Goal: Task Accomplishment & Management: Complete application form

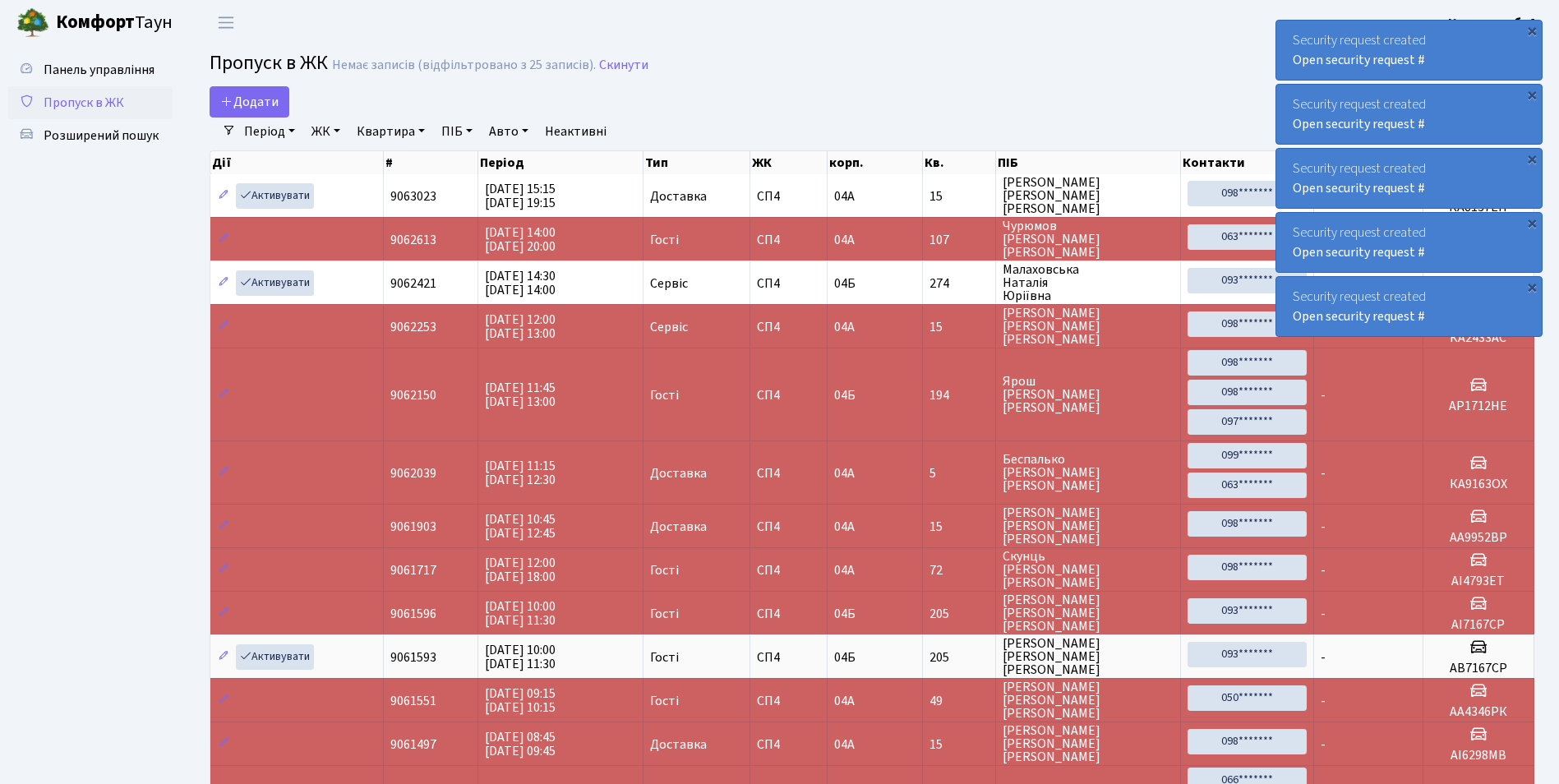
select select "25"
click at [231, 100] on icon at bounding box center [227, 102] width 14 height 14
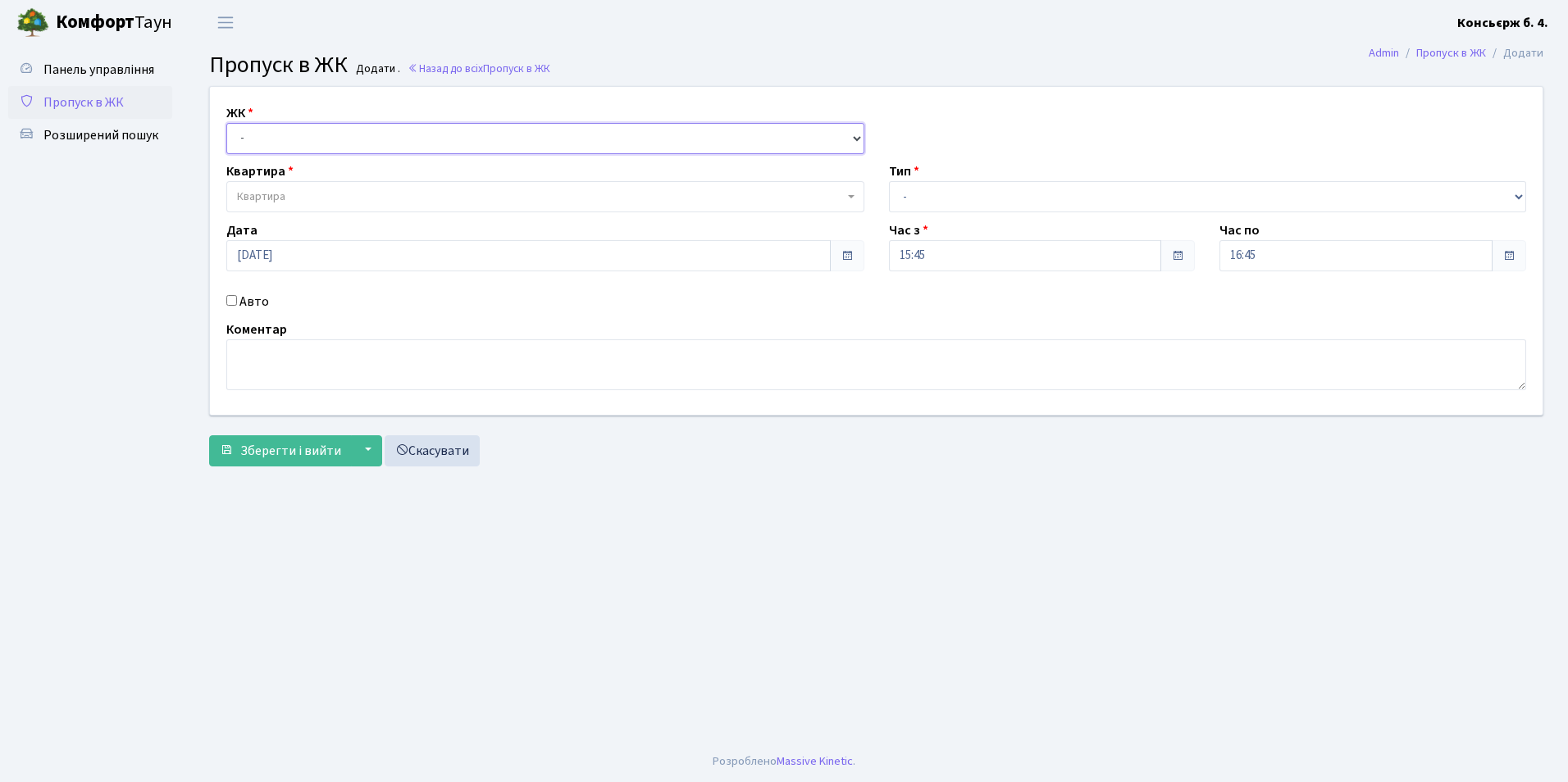
click at [275, 134] on select "- СП4, Столичне шосе, 5" at bounding box center [546, 138] width 638 height 31
select select "325"
click at [227, 123] on select "- СП4, Столичне шосе, 5" at bounding box center [546, 138] width 638 height 31
select select
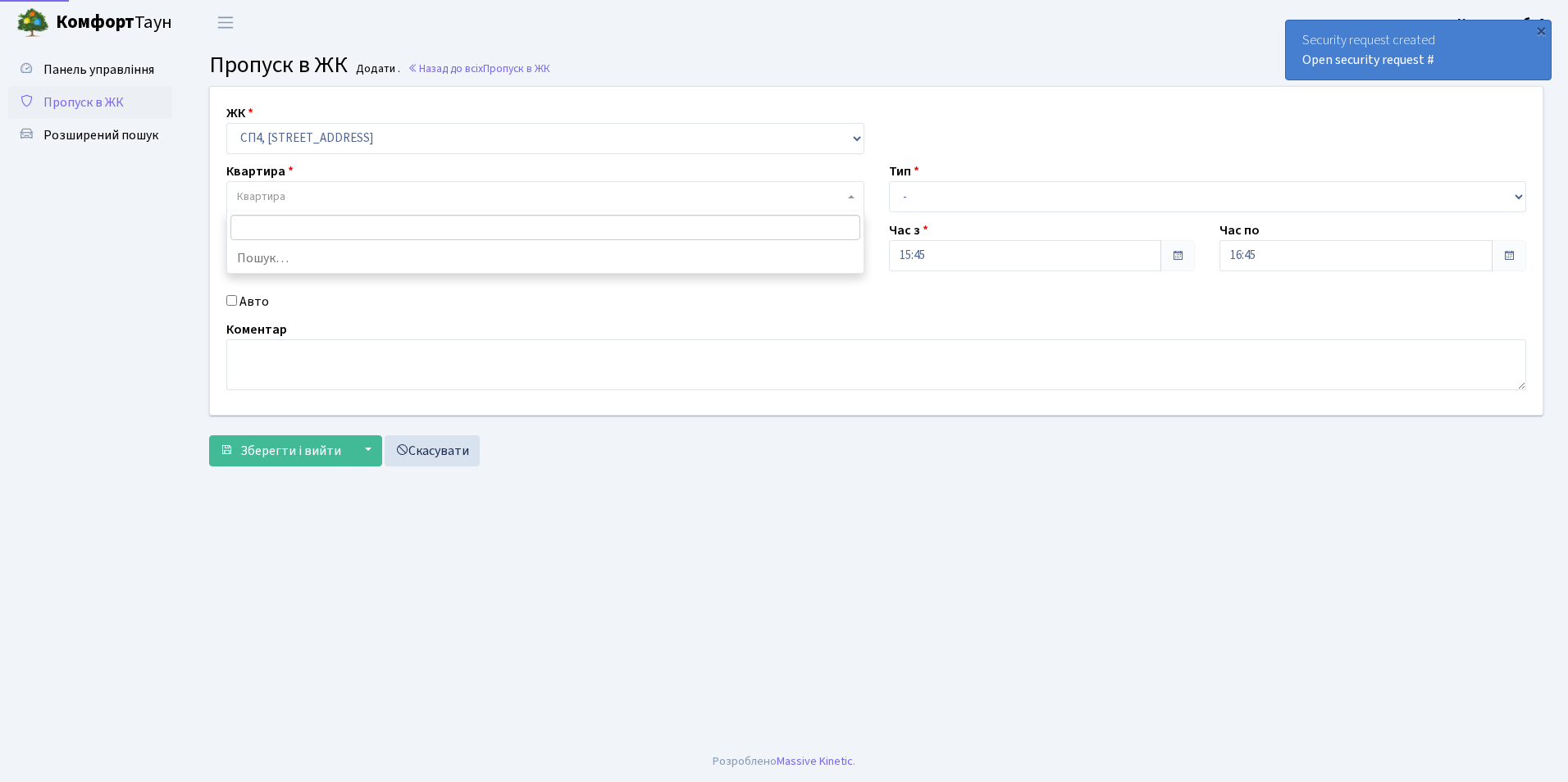
click at [286, 198] on span "Квартира" at bounding box center [540, 196] width 607 height 16
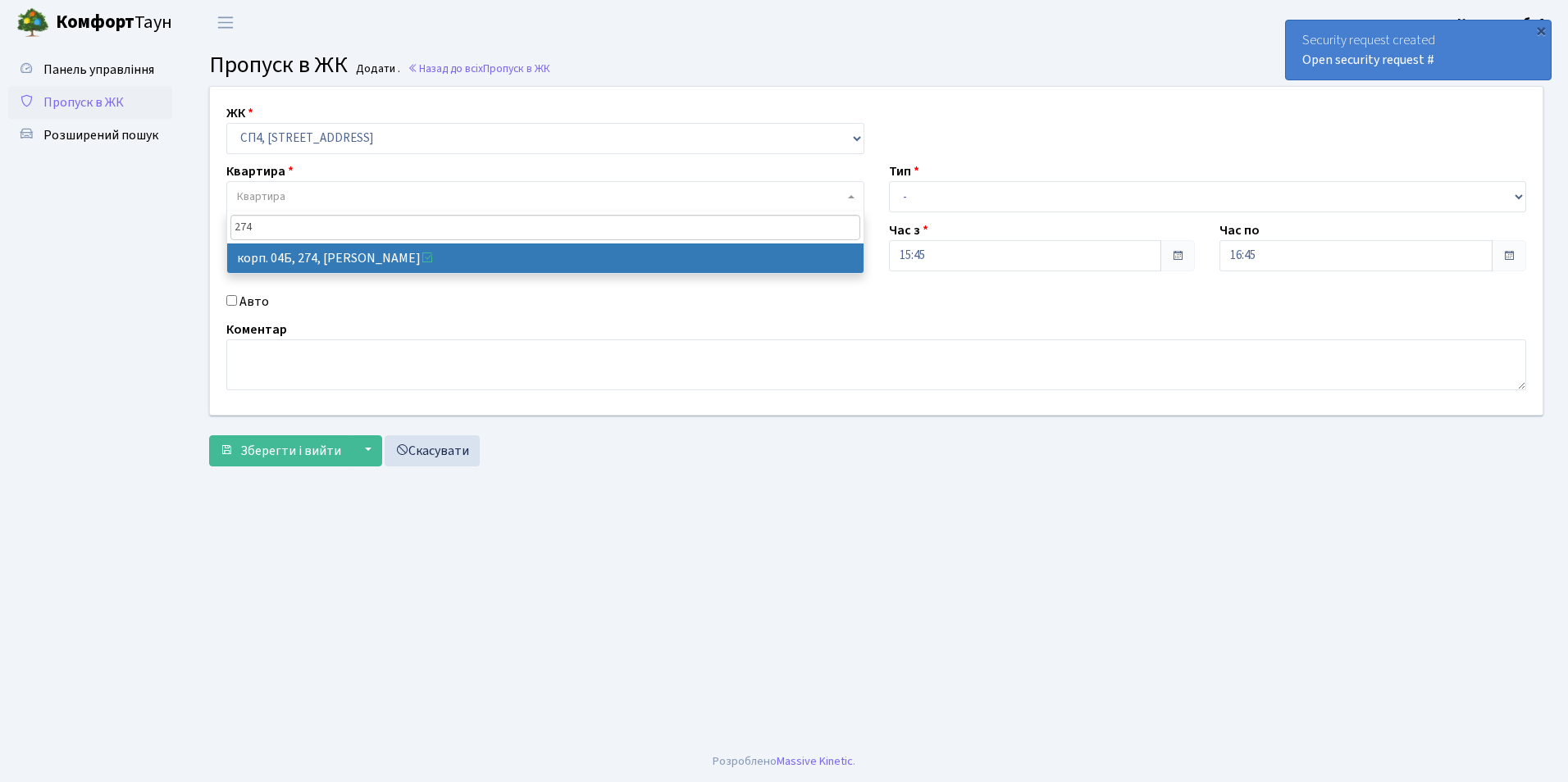
type input "274"
select select "21302"
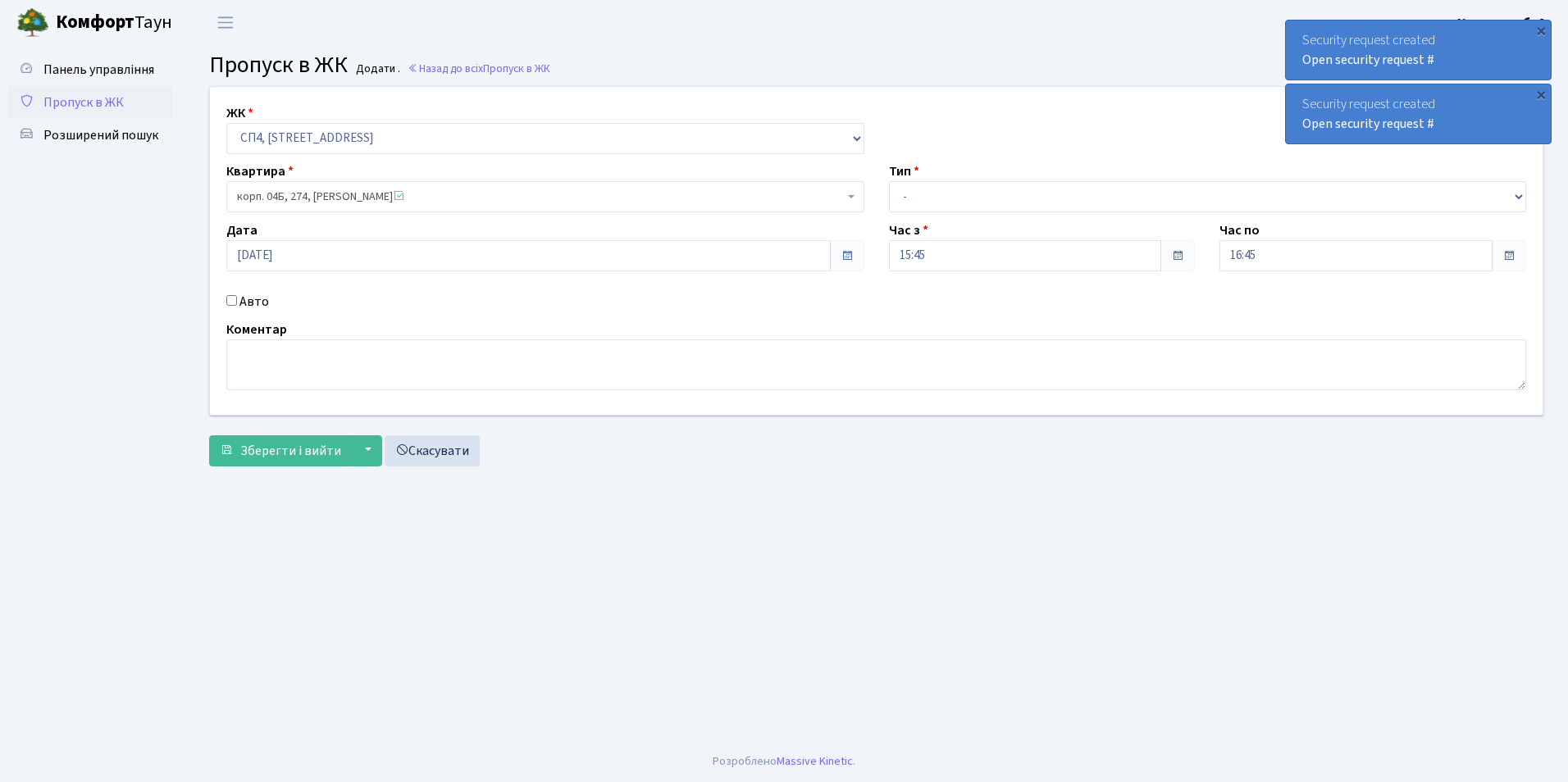
click at [932, 172] on div "Тип - Доставка Таксі Гості Сервіс" at bounding box center [1209, 187] width 663 height 51
click at [933, 205] on select "- Доставка Таксі Гості Сервіс" at bounding box center [1208, 196] width 638 height 31
select select "18"
click at [889, 181] on select "- Доставка Таксі Гості Сервіс" at bounding box center [1208, 196] width 638 height 31
click at [231, 302] on input "Авто" at bounding box center [232, 300] width 11 height 11
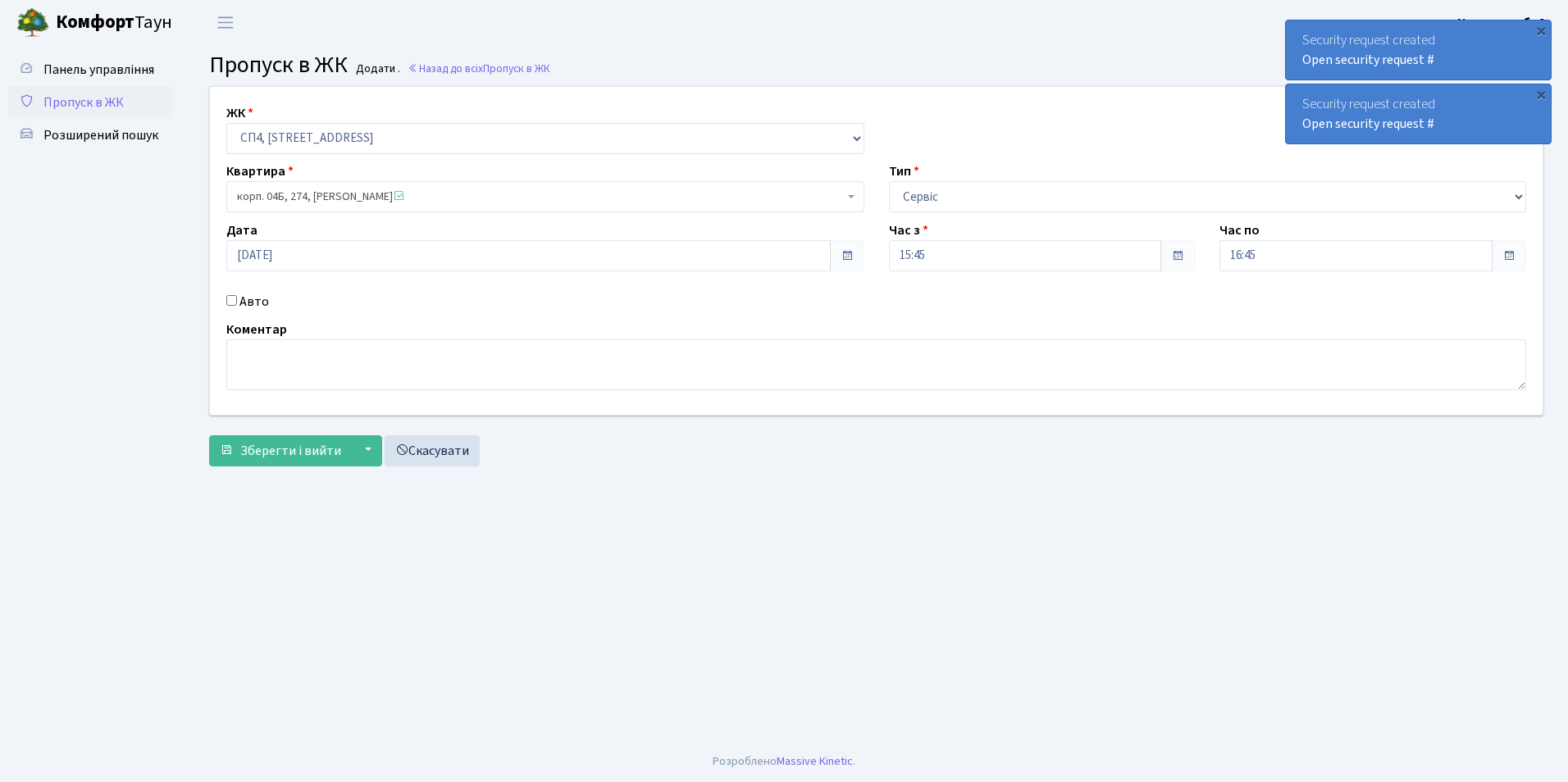
checkbox input "true"
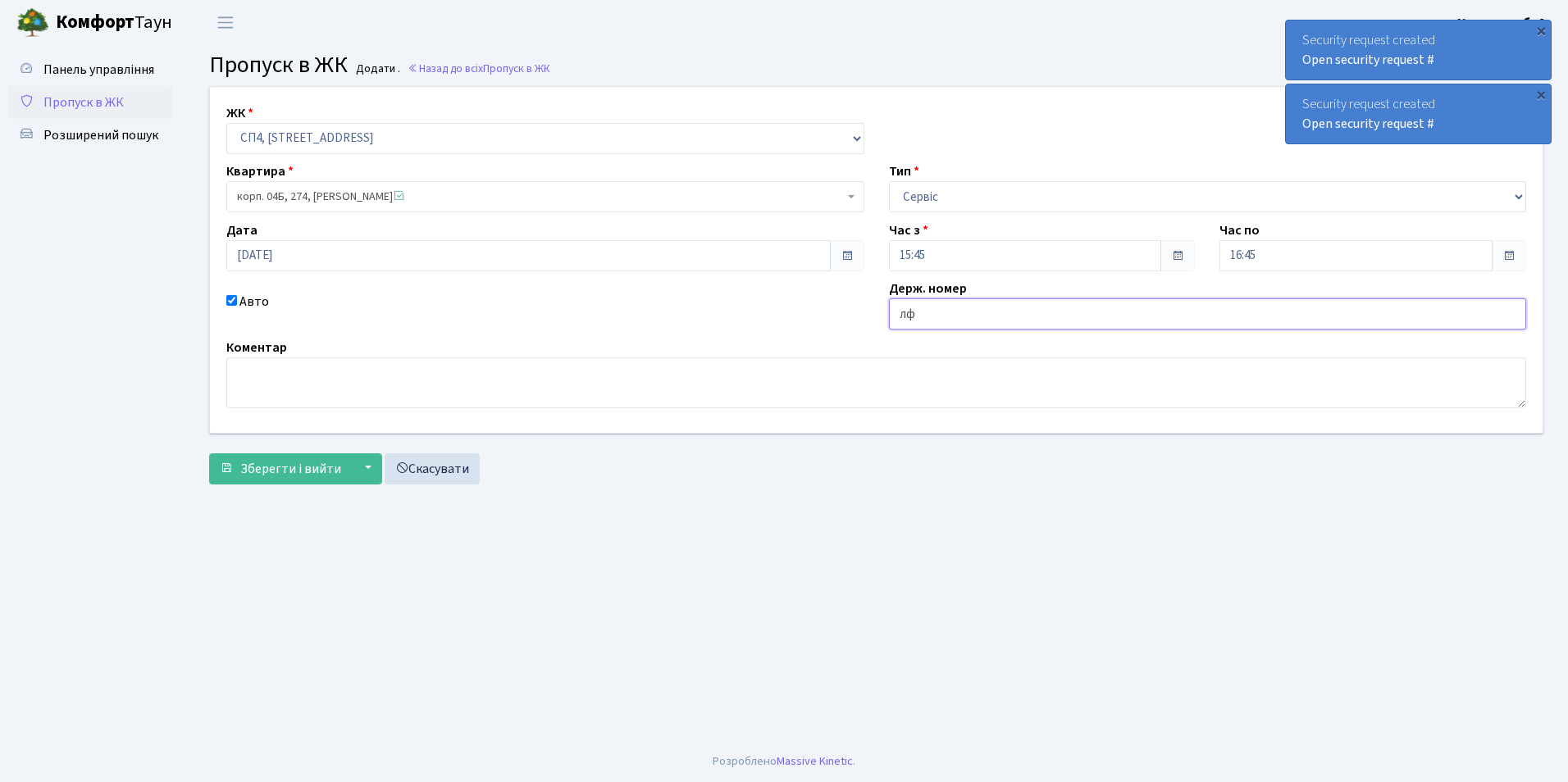
type input "л"
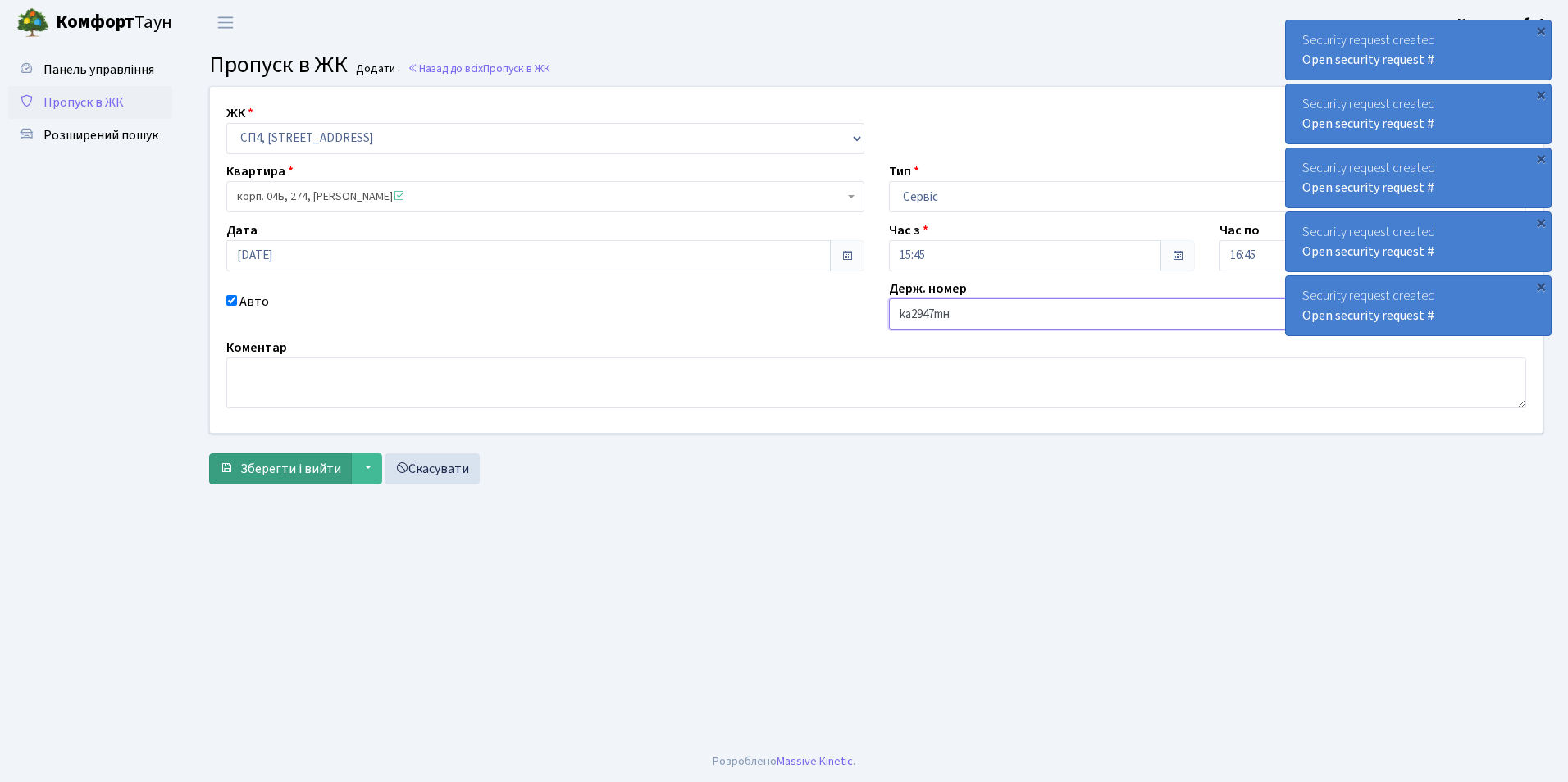
type input "ka2947mн"
click at [277, 474] on span "Зберегти і вийти" at bounding box center [290, 468] width 101 height 18
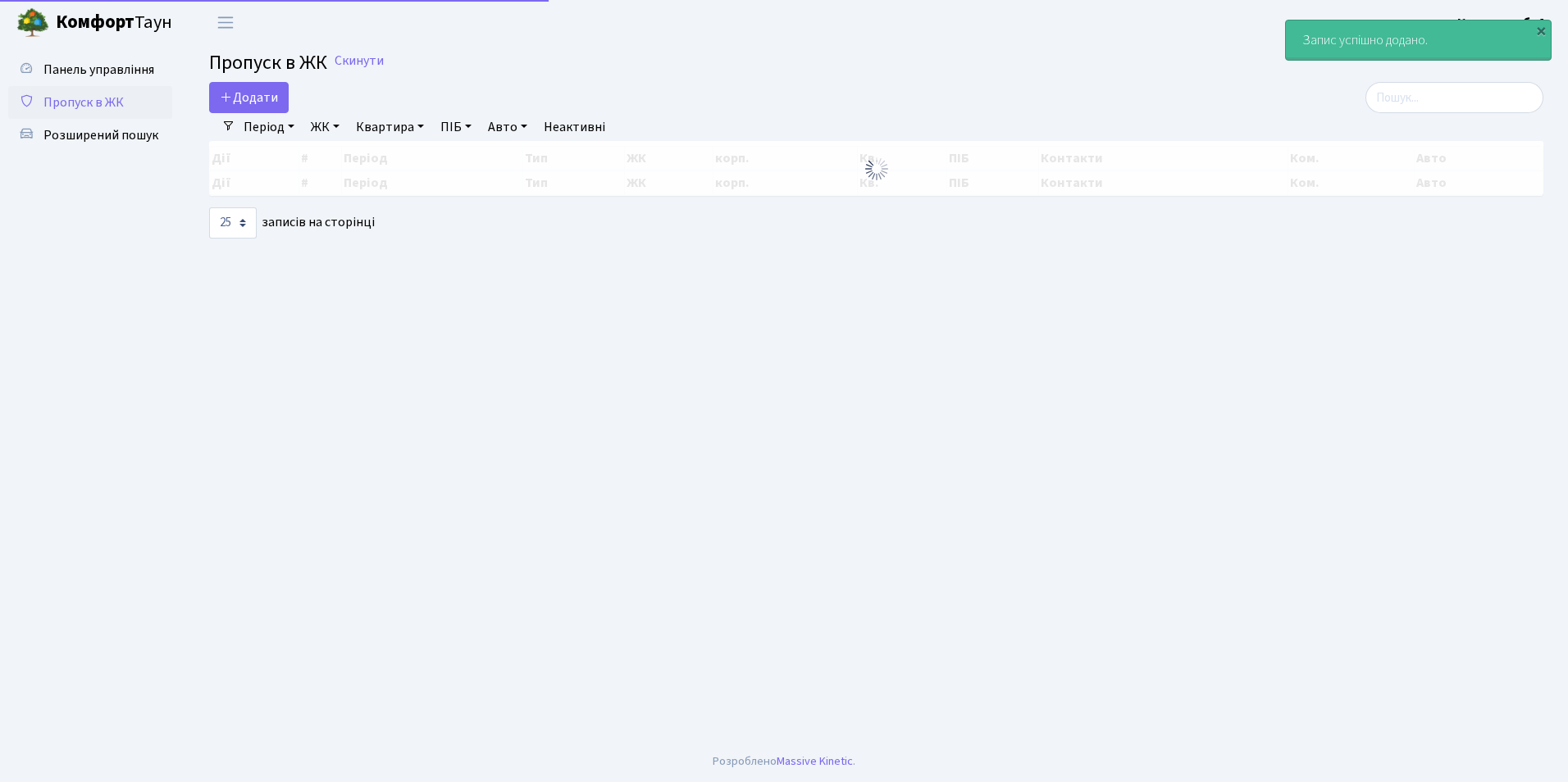
select select "25"
